Goal: Task Accomplishment & Management: Use online tool/utility

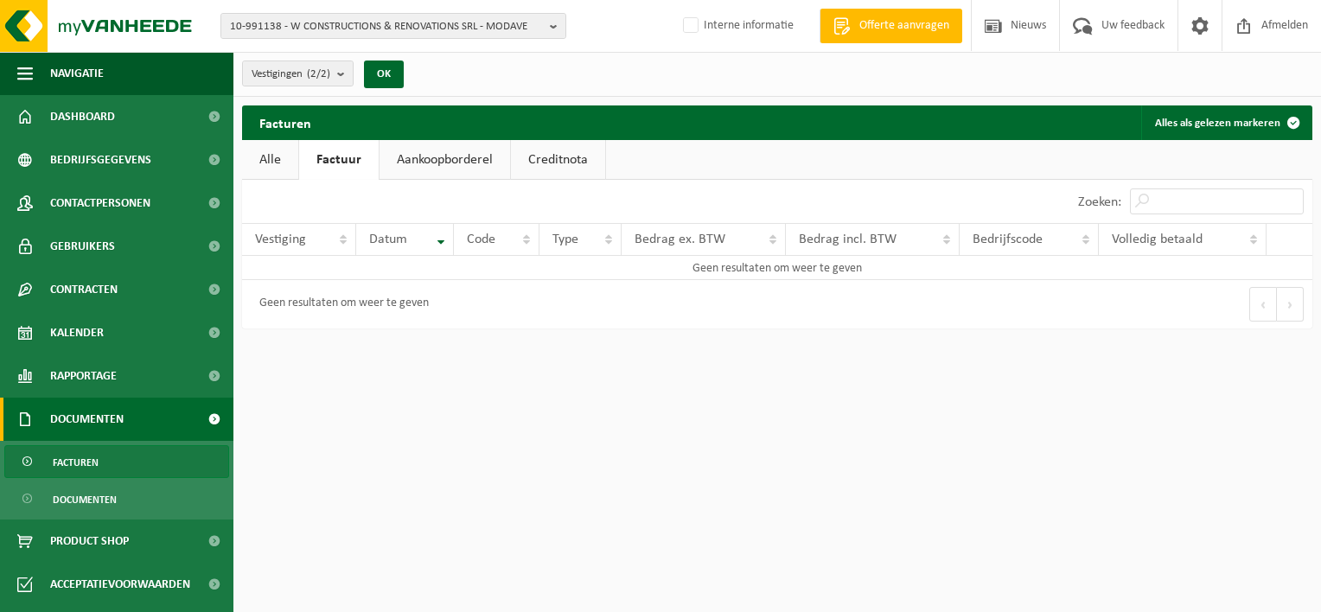
drag, startPoint x: 188, startPoint y: 457, endPoint x: 556, endPoint y: 52, distance: 547.7
click at [188, 457] on link "Facturen" at bounding box center [116, 461] width 225 height 33
click at [560, 27] on b "button" at bounding box center [558, 26] width 16 height 24
click at [556, 26] on b "button" at bounding box center [558, 26] width 16 height 24
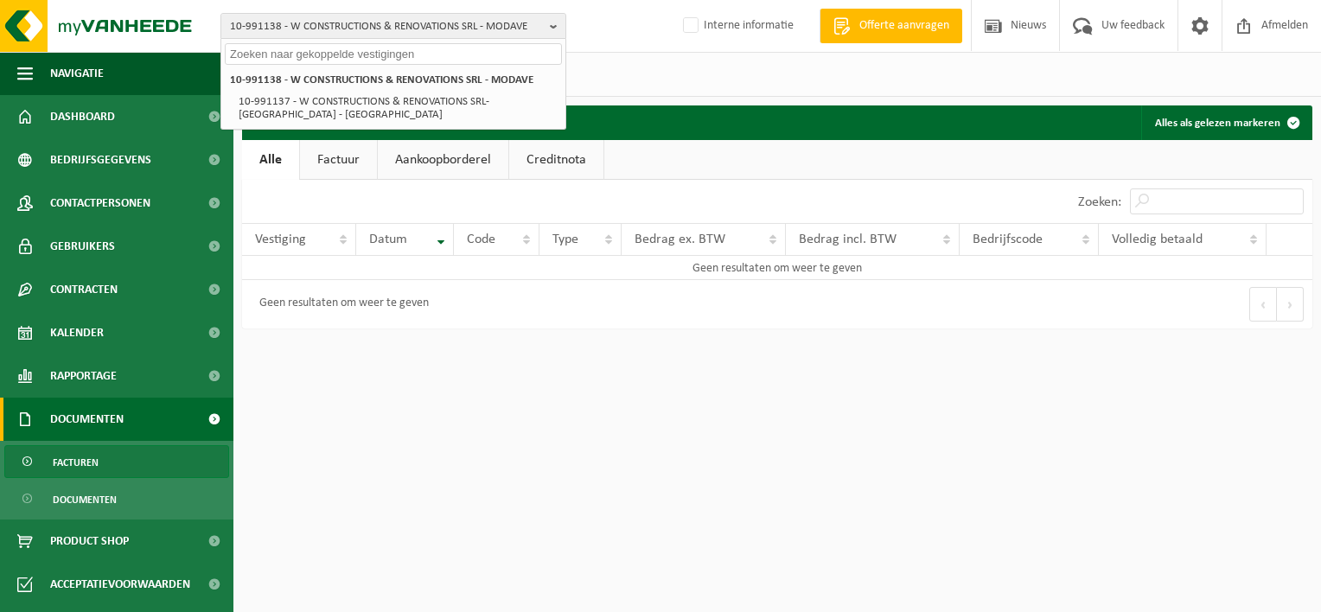
click at [430, 59] on input "text" at bounding box center [393, 54] width 337 height 22
paste input "01-102460"
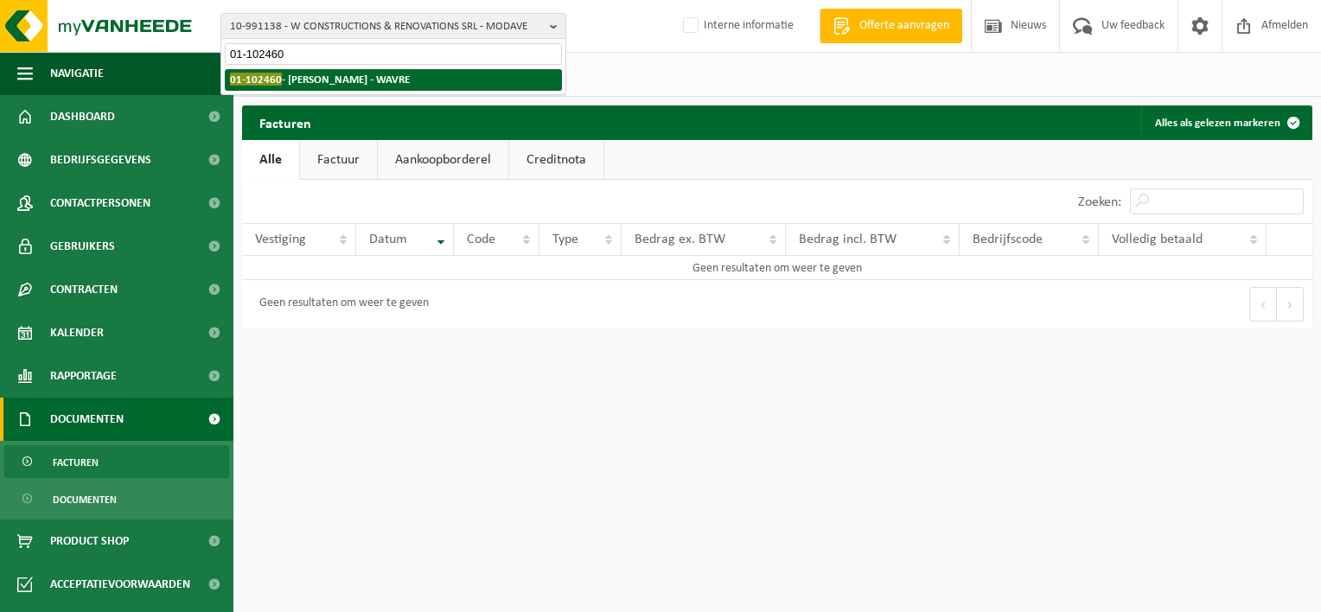
type input "01-102460"
click at [417, 73] on li "01-102460 - YVES LOISEAUX - WAVRE" at bounding box center [393, 80] width 337 height 22
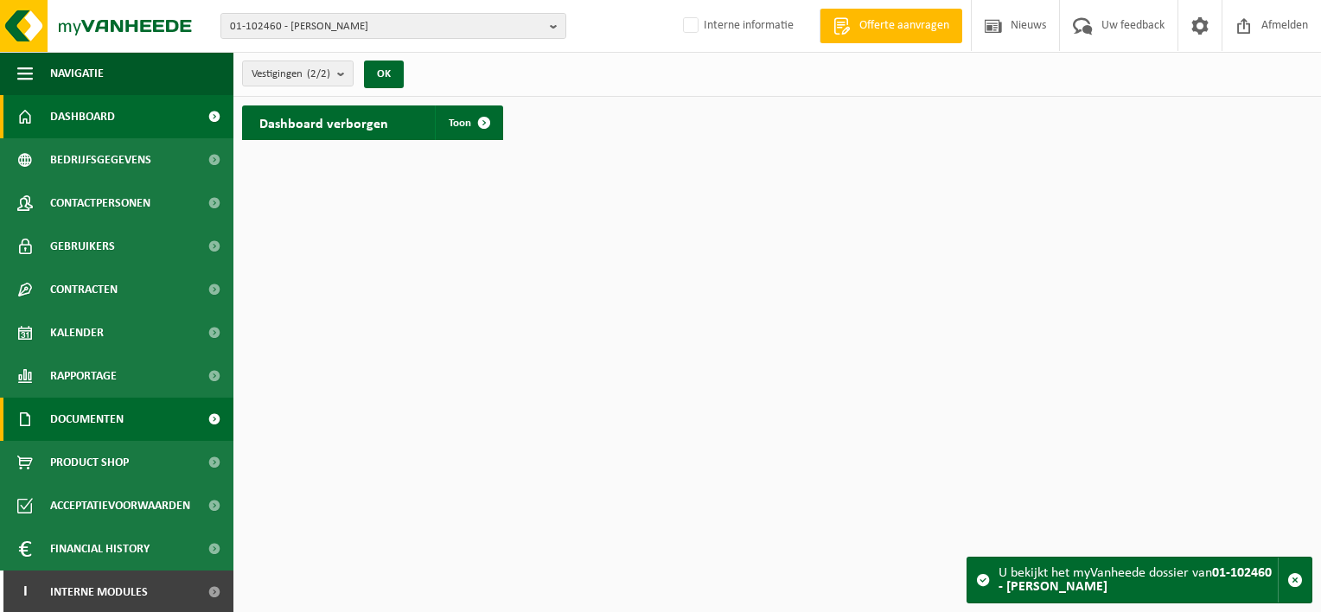
click at [197, 421] on span at bounding box center [213, 419] width 39 height 43
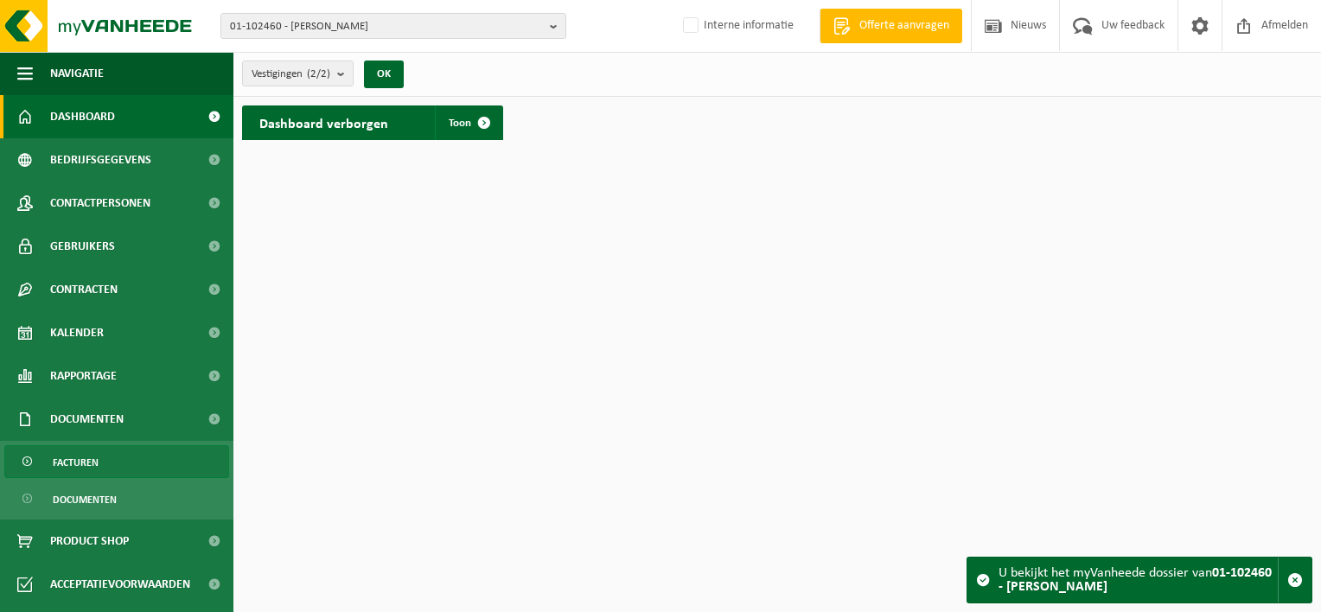
click at [195, 456] on link "Facturen" at bounding box center [116, 461] width 225 height 33
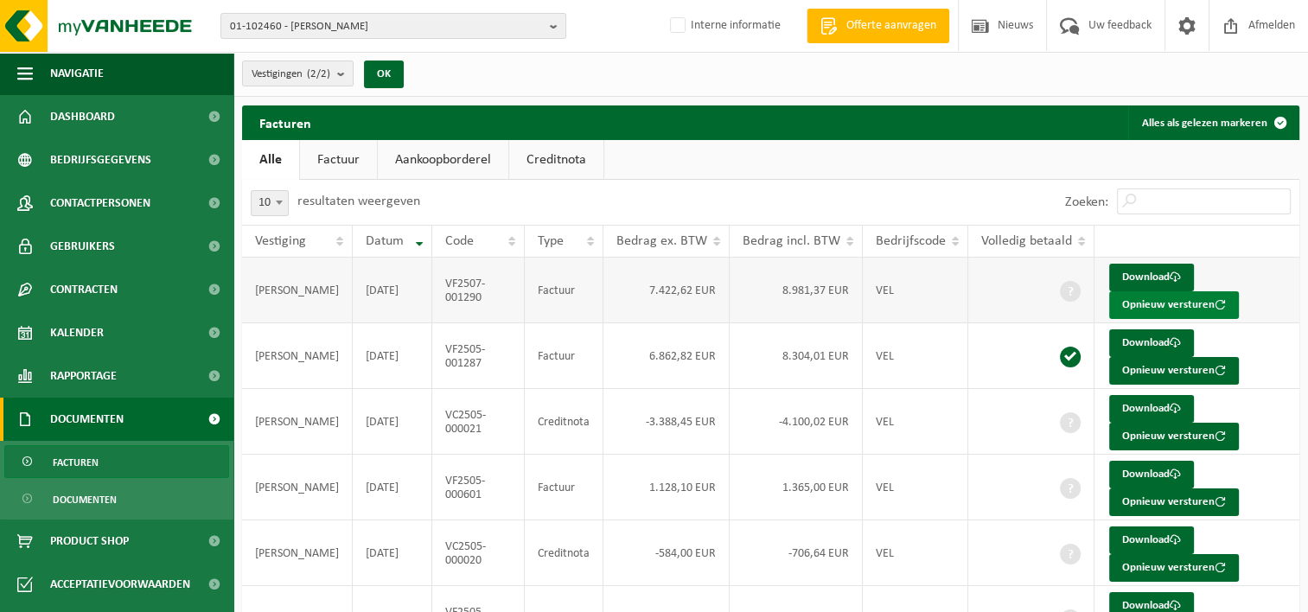
click at [1157, 303] on button "Opnieuw versturen" at bounding box center [1174, 305] width 130 height 28
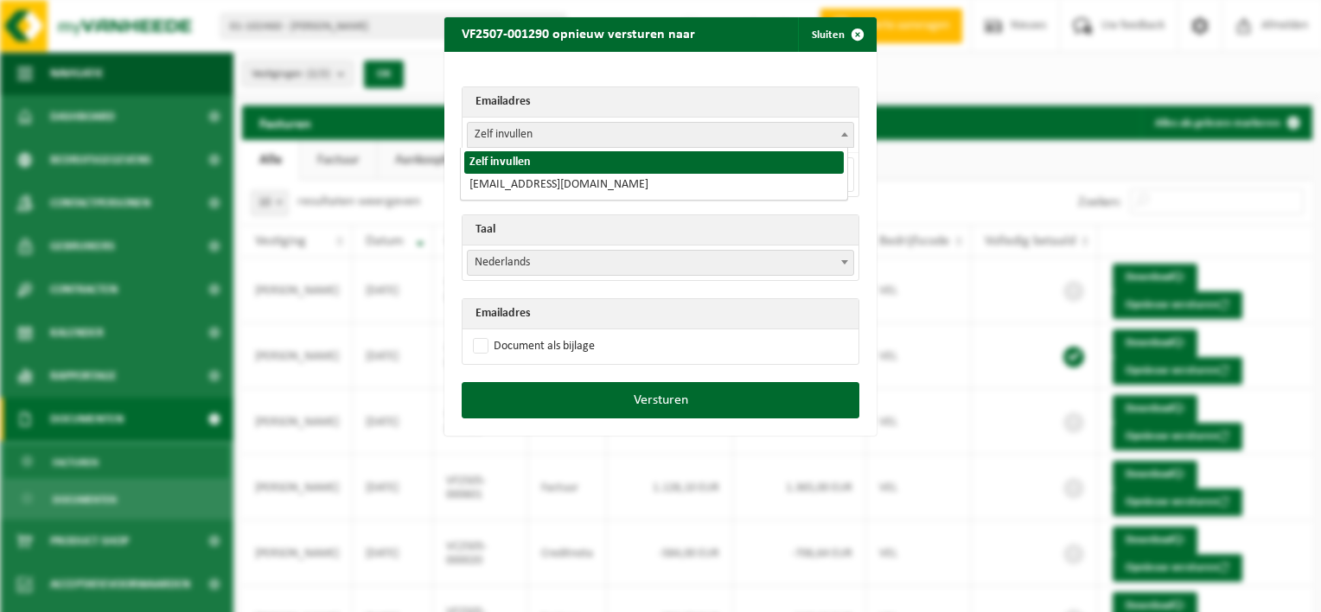
click at [800, 137] on span "Zelf invullen" at bounding box center [661, 135] width 386 height 24
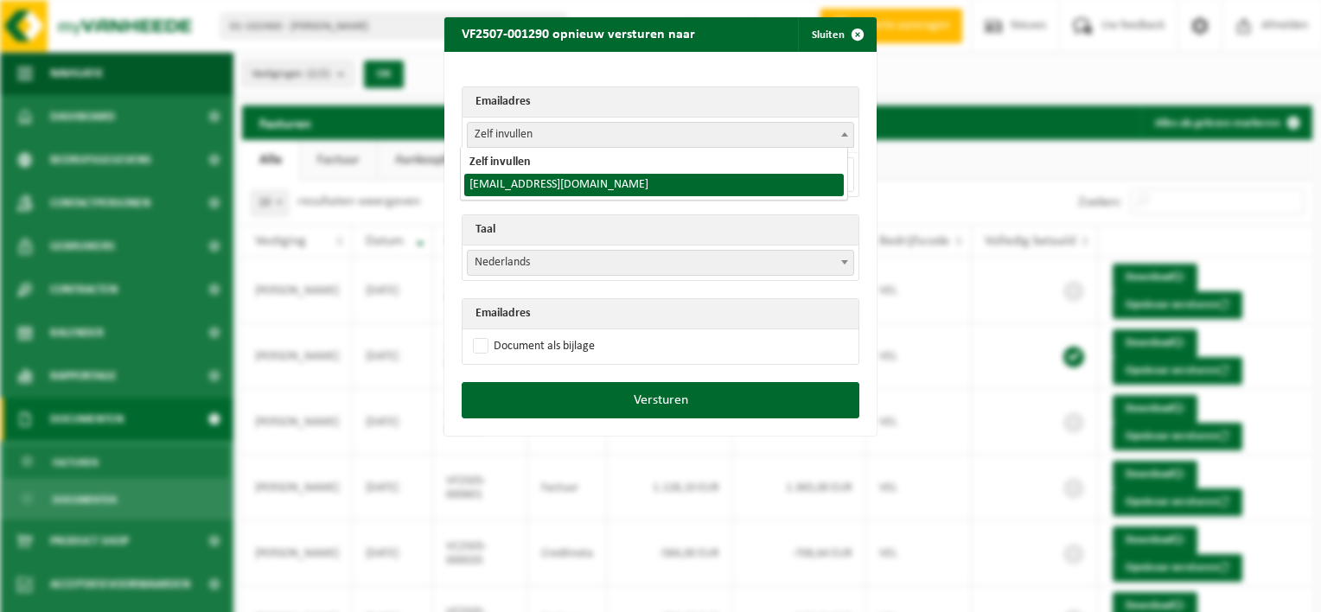
select select "yves.loiseaux@gmail.com"
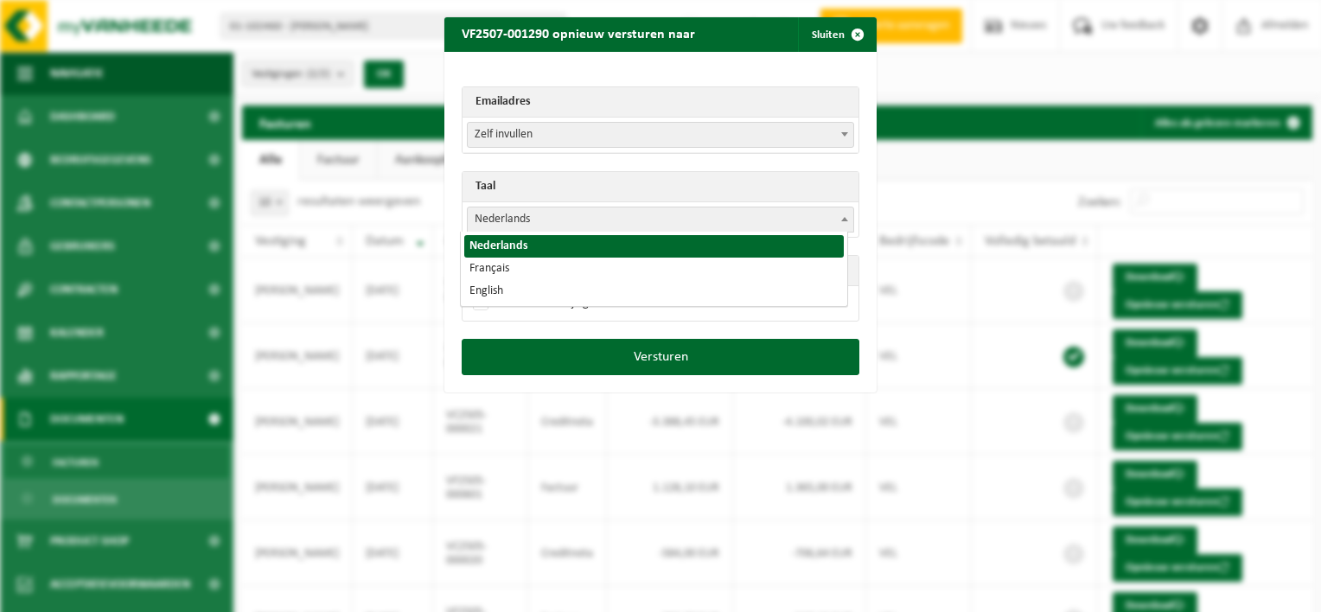
click at [550, 219] on span "Nederlands" at bounding box center [661, 219] width 386 height 24
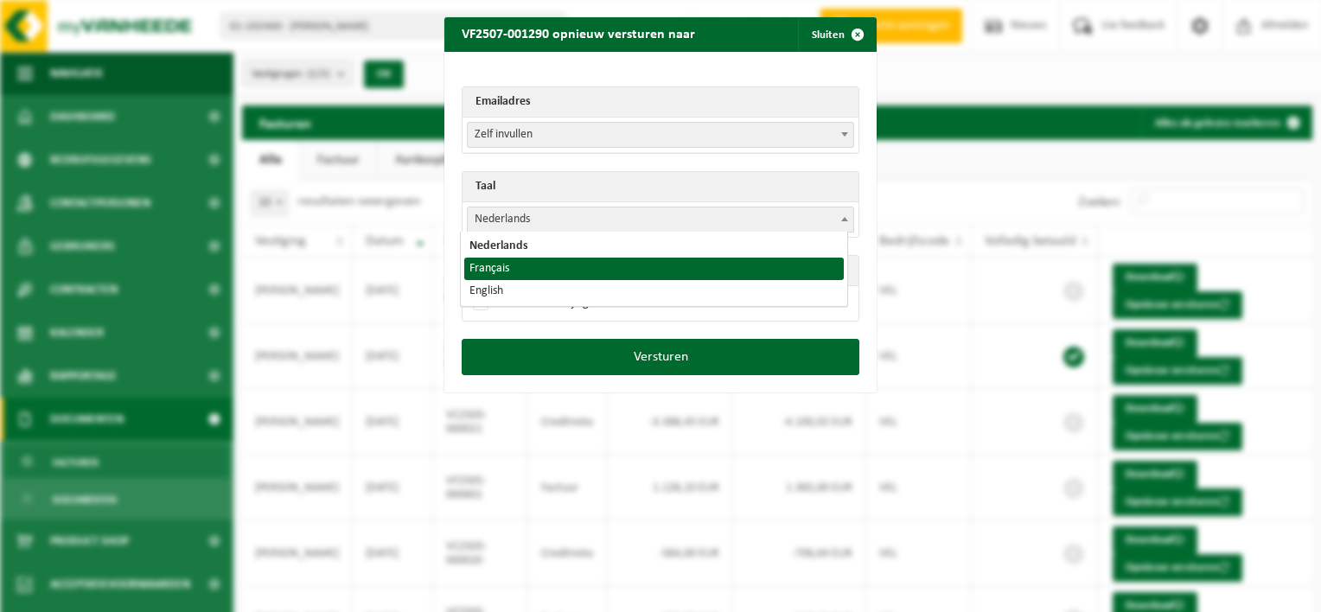
select select "fr"
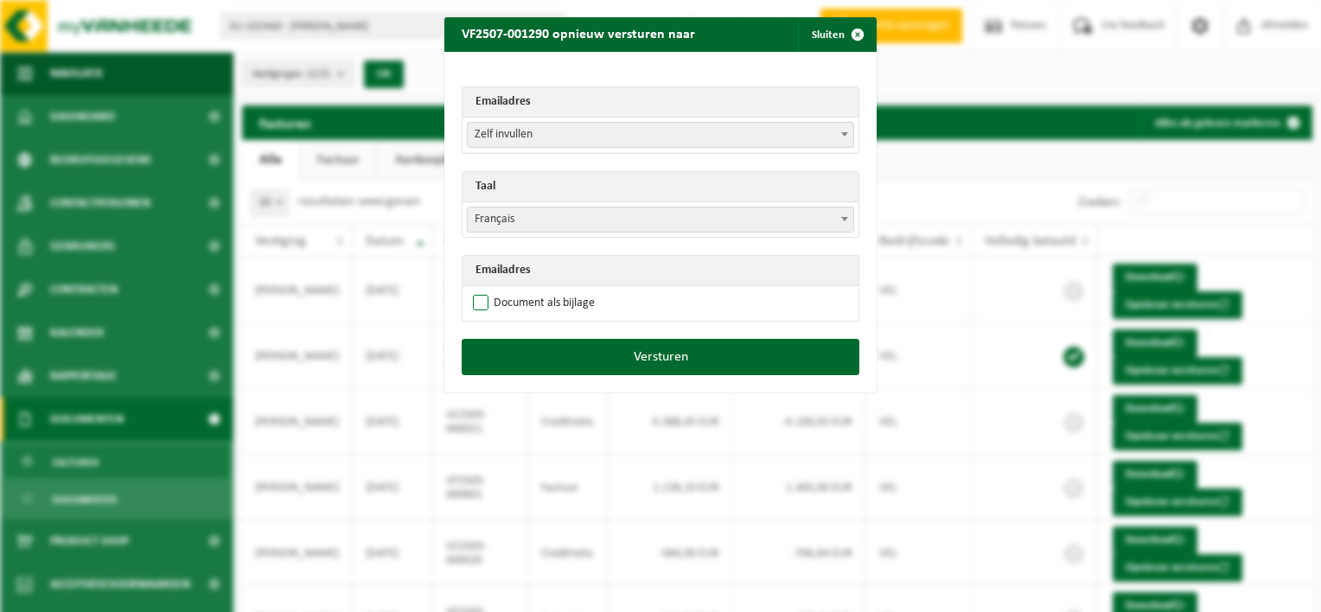
click at [470, 301] on label "Document als bijlage" at bounding box center [531, 303] width 125 height 26
click at [470, 290] on input "Document als bijlage" at bounding box center [682, 290] width 432 height 1
checkbox input "true"
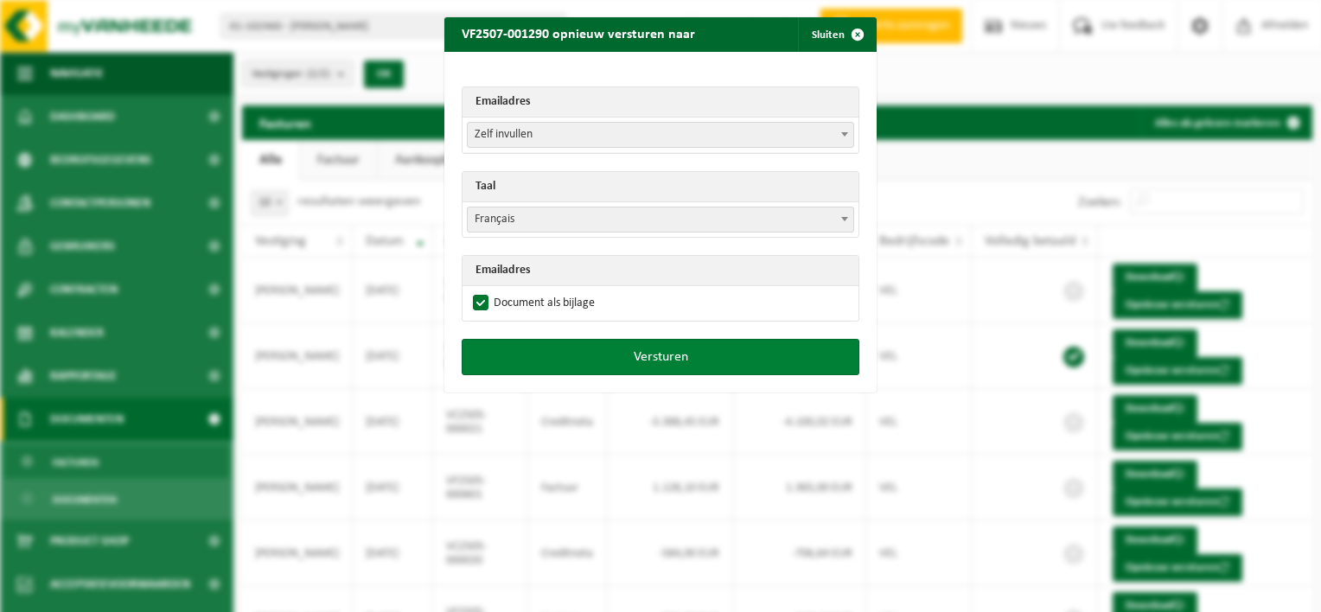
click at [578, 363] on button "Versturen" at bounding box center [661, 357] width 398 height 36
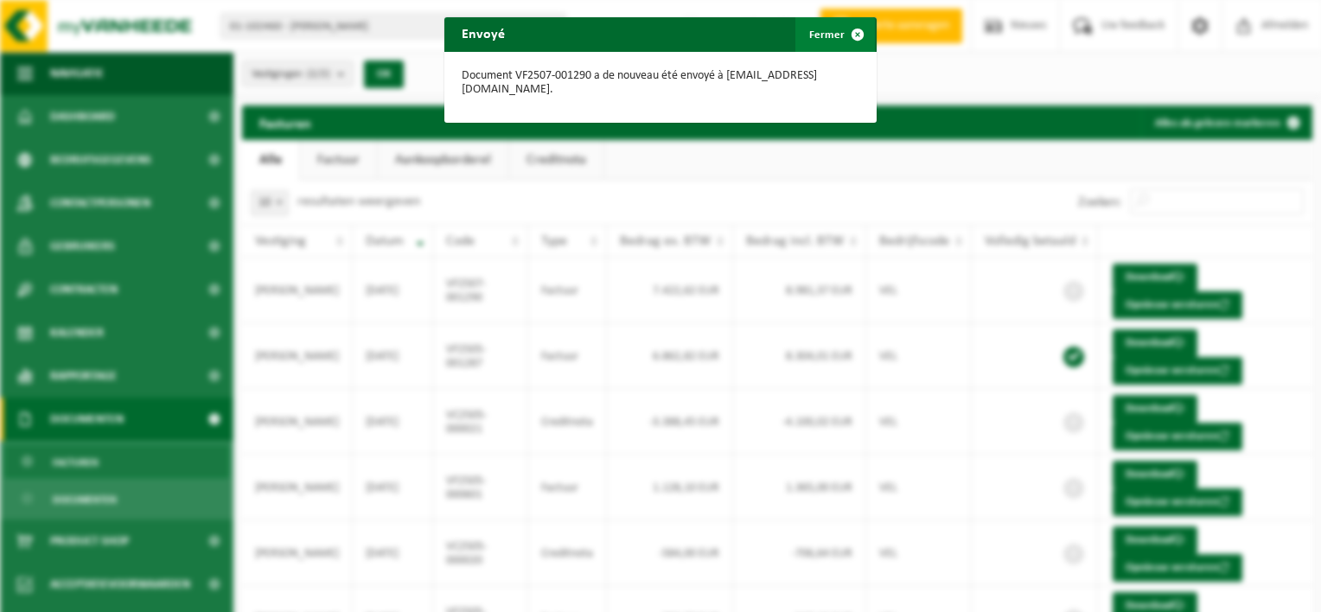
click at [851, 35] on span "button" at bounding box center [857, 34] width 35 height 35
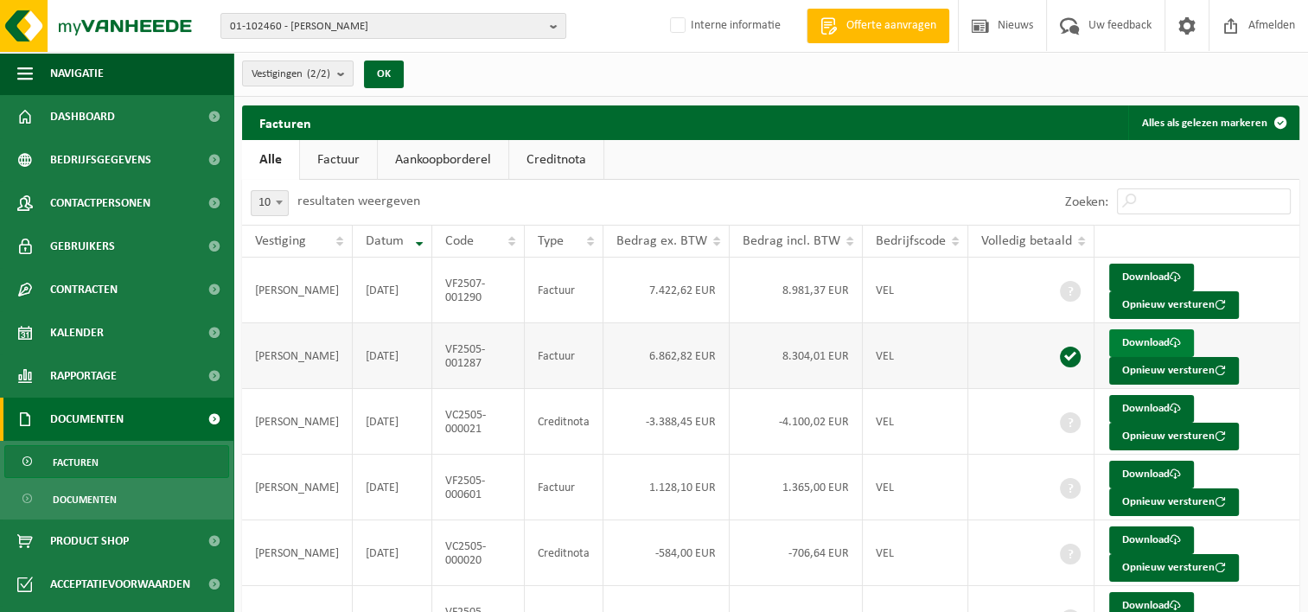
click at [1130, 339] on link "Download" at bounding box center [1151, 343] width 85 height 28
click at [1145, 277] on link "Download" at bounding box center [1151, 278] width 85 height 28
